Goal: Task Accomplishment & Management: Manage account settings

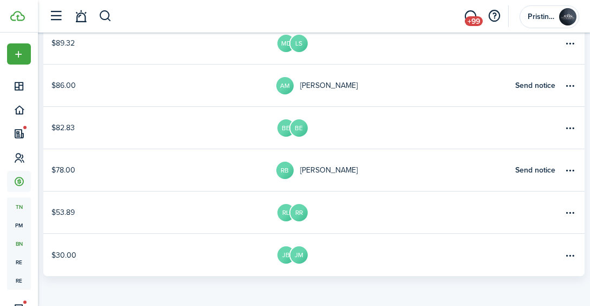
scroll to position [82, 0]
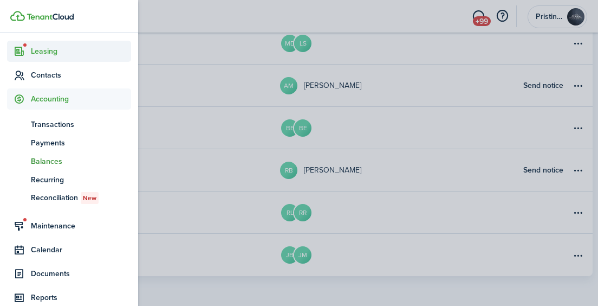
click at [47, 48] on span "Leasing" at bounding box center [81, 51] width 100 height 11
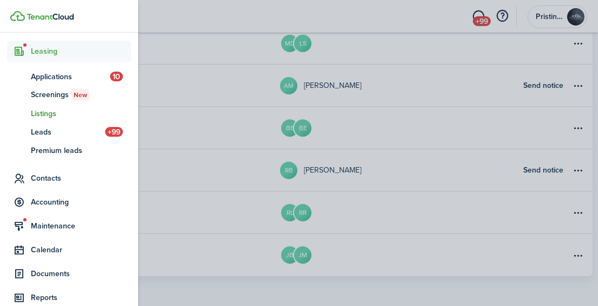
click at [52, 113] on span "Listings" at bounding box center [81, 113] width 100 height 11
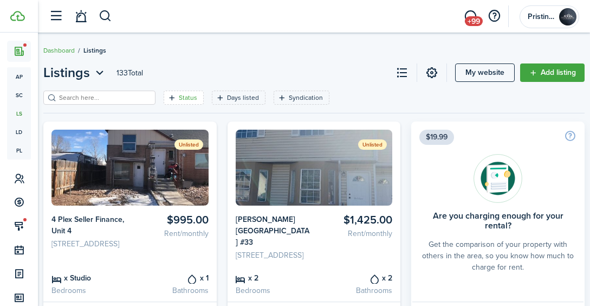
click at [165, 99] on filter-tag "Status" at bounding box center [184, 98] width 40 height 14
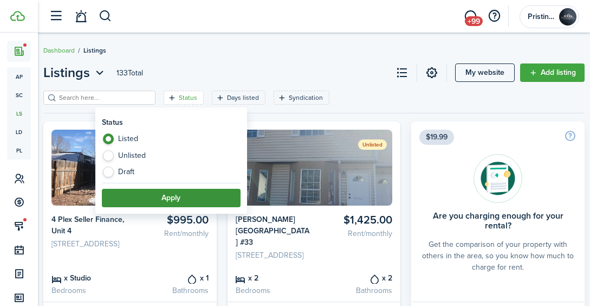
click at [172, 198] on button "Apply" at bounding box center [171, 198] width 139 height 18
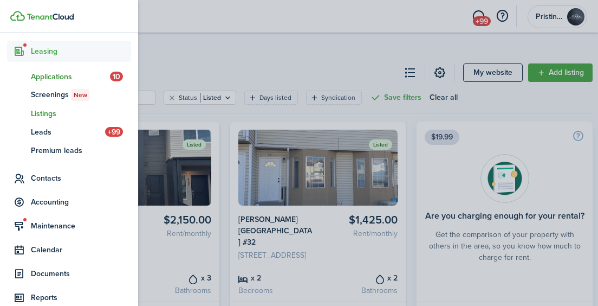
click at [53, 80] on span "Applications" at bounding box center [70, 76] width 79 height 11
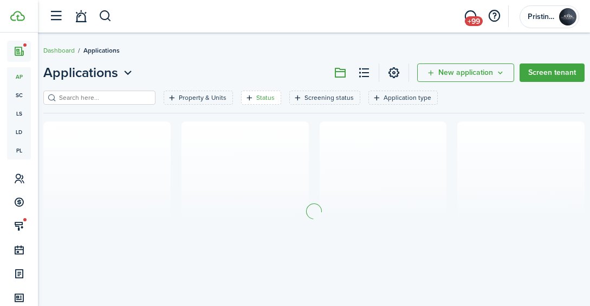
click at [256, 100] on filter-tag-label "Status" at bounding box center [265, 98] width 18 height 10
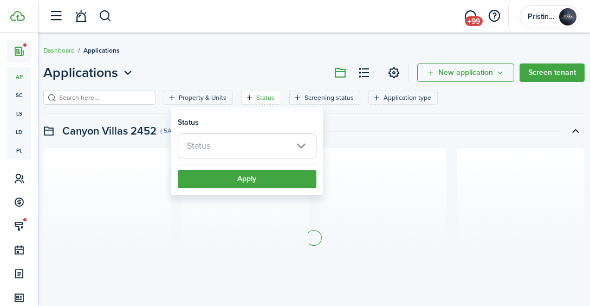
click at [236, 145] on span "Status" at bounding box center [247, 146] width 138 height 24
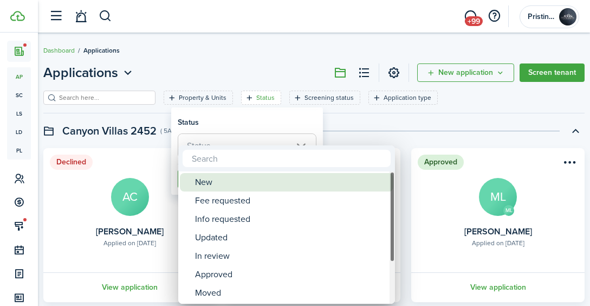
click at [220, 182] on div "New" at bounding box center [291, 182] width 192 height 18
type input "New"
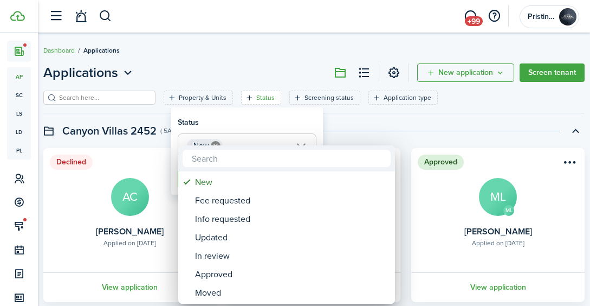
click at [372, 121] on div at bounding box center [295, 152] width 764 height 479
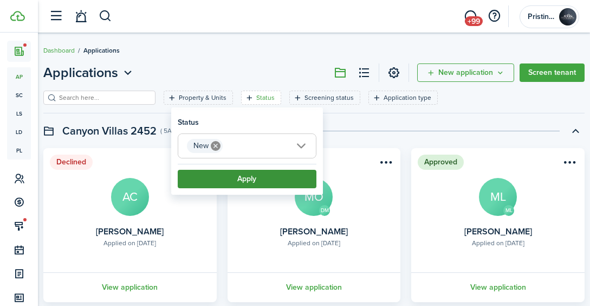
click at [242, 179] on button "Apply" at bounding box center [247, 179] width 139 height 18
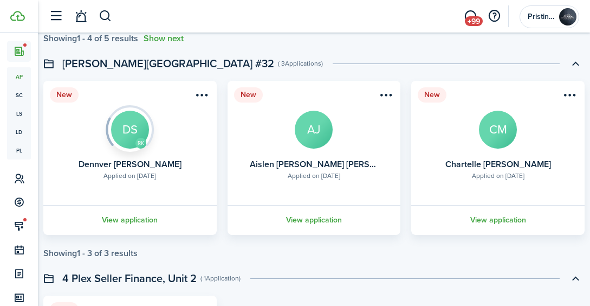
scroll to position [448, 0]
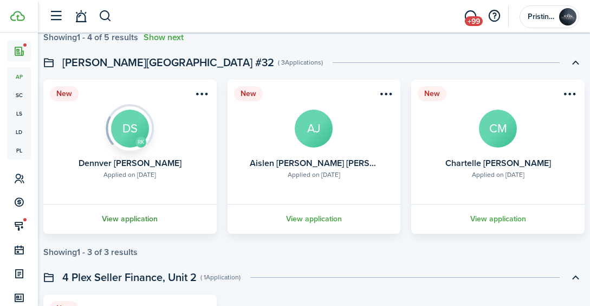
click at [147, 218] on link "View application" at bounding box center [130, 219] width 177 height 30
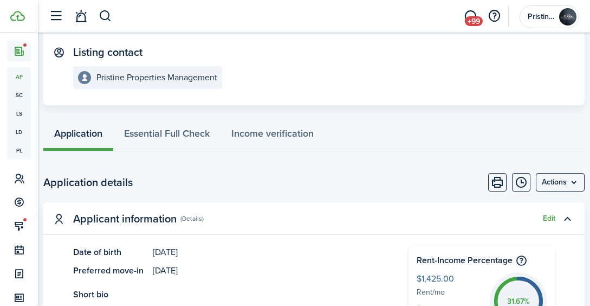
scroll to position [161, 0]
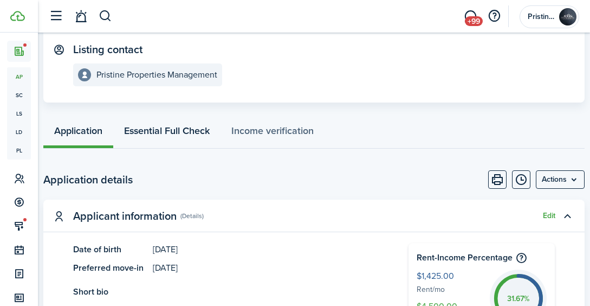
click at [170, 121] on link "Essential Full Check" at bounding box center [166, 132] width 107 height 32
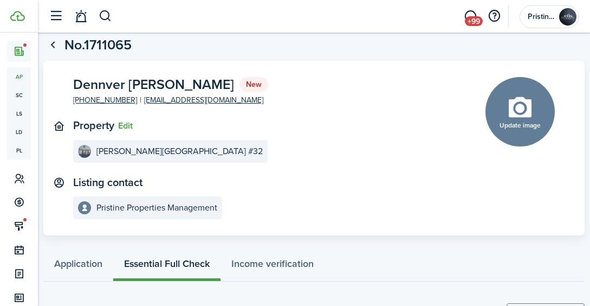
scroll to position [28, 0]
click at [79, 17] on link at bounding box center [80, 17] width 21 height 28
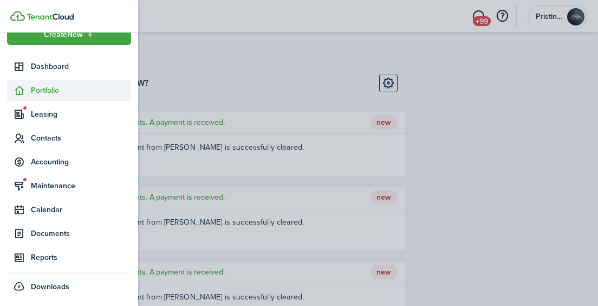
click at [34, 86] on span "Portfolio" at bounding box center [81, 90] width 100 height 11
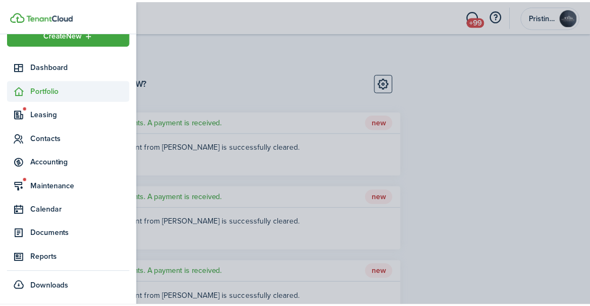
scroll to position [82, 0]
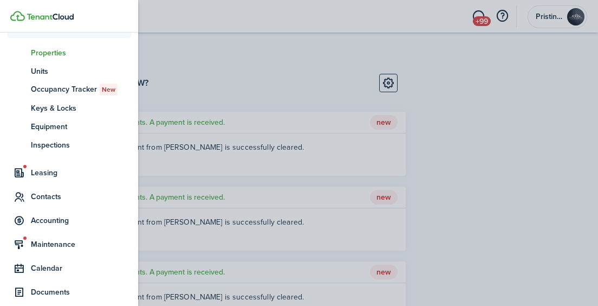
click at [50, 55] on span "Properties" at bounding box center [81, 52] width 100 height 11
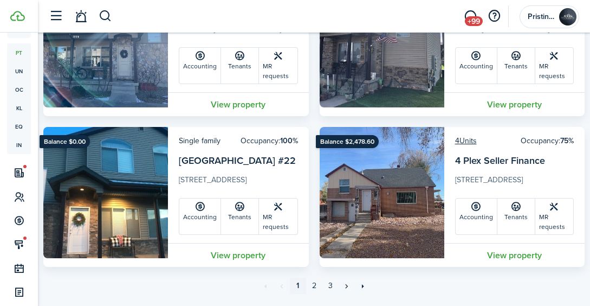
scroll to position [3644, 0]
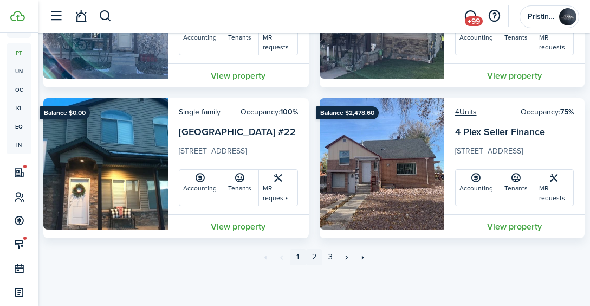
click at [313, 257] on link "2" at bounding box center [314, 257] width 16 height 16
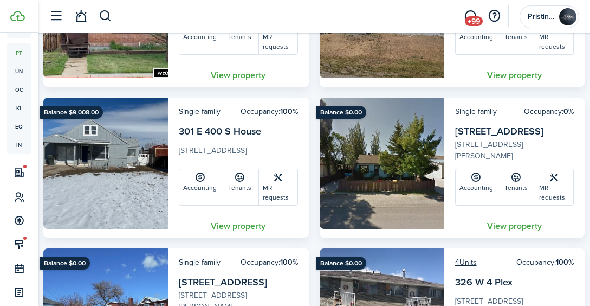
scroll to position [928, 0]
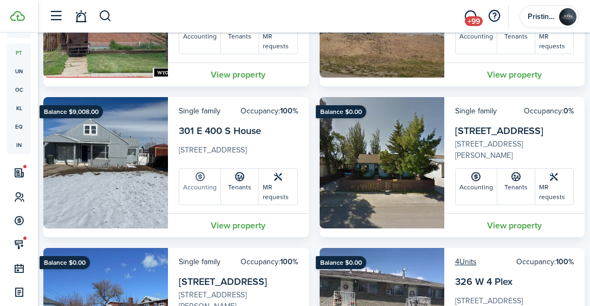
click at [201, 195] on link "Accounting" at bounding box center [200, 187] width 42 height 36
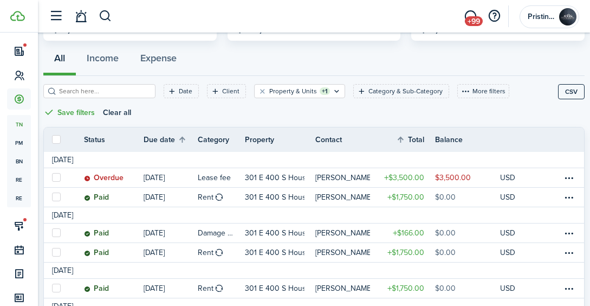
scroll to position [63, 0]
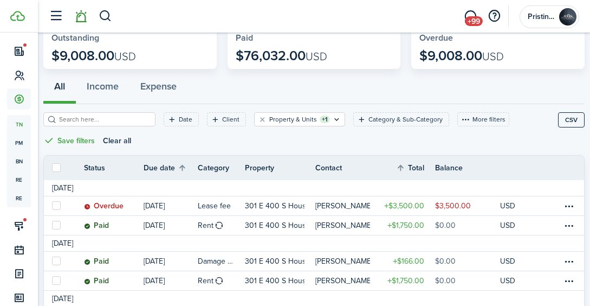
click at [81, 20] on link at bounding box center [80, 17] width 21 height 28
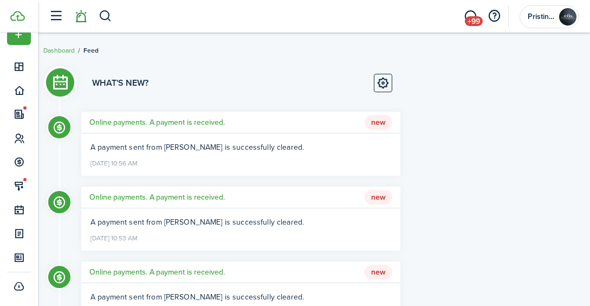
scroll to position [20, 0]
